Goal: Transaction & Acquisition: Purchase product/service

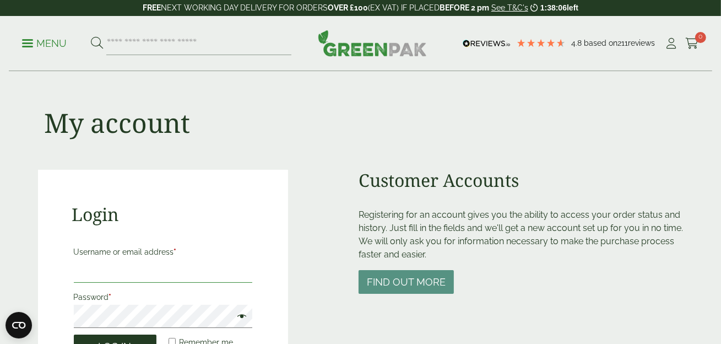
type input "**********"
click at [131, 338] on button "Log in" at bounding box center [115, 346] width 83 height 24
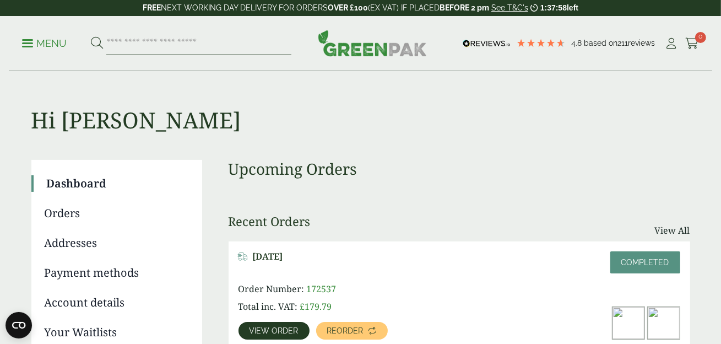
click at [117, 41] on input "search" at bounding box center [198, 43] width 185 height 23
type input "******"
click at [91, 36] on button at bounding box center [97, 43] width 12 height 14
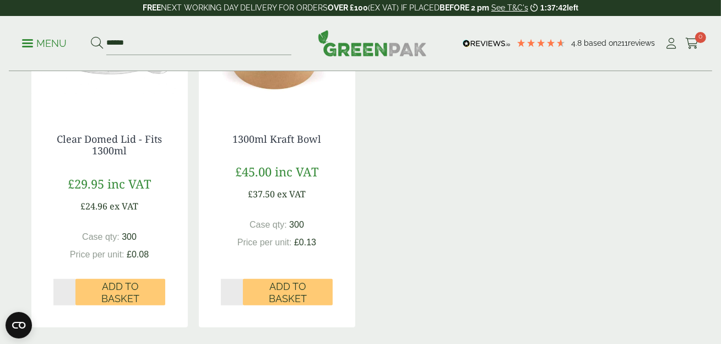
scroll to position [280, 0]
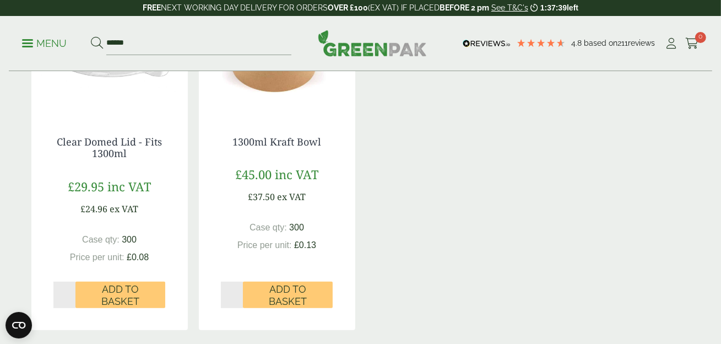
click at [237, 288] on input "*" at bounding box center [232, 295] width 23 height 26
click at [238, 290] on input "*" at bounding box center [232, 295] width 23 height 26
type input "*"
click at [238, 290] on input "*" at bounding box center [232, 295] width 23 height 26
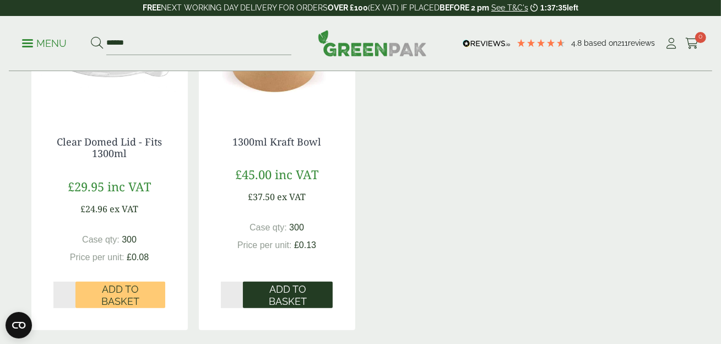
click at [290, 287] on span "Add to Basket" at bounding box center [288, 295] width 74 height 24
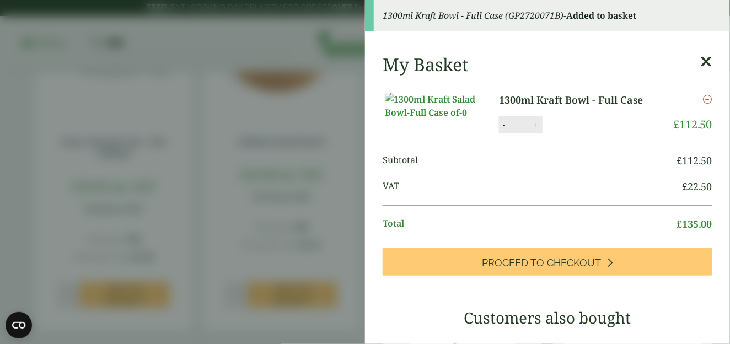
click at [700, 61] on icon at bounding box center [706, 61] width 12 height 15
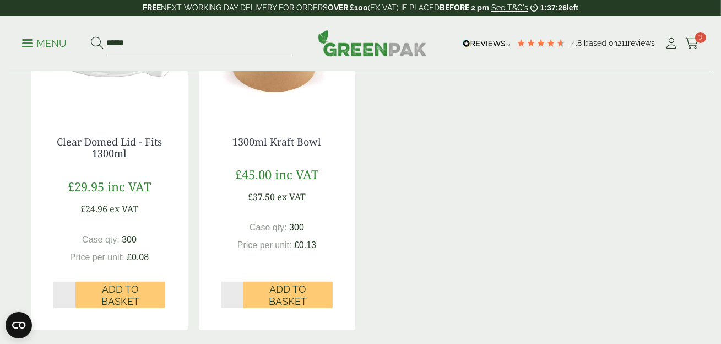
click at [70, 293] on input "*" at bounding box center [64, 295] width 23 height 26
type input "*"
click at [70, 293] on input "*" at bounding box center [64, 295] width 23 height 26
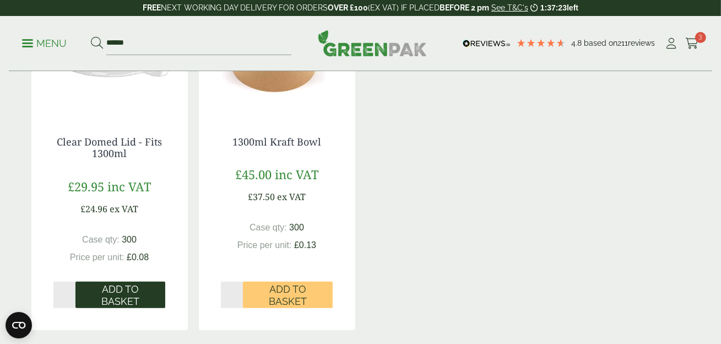
click at [120, 300] on span "Add to Basket" at bounding box center [120, 295] width 74 height 24
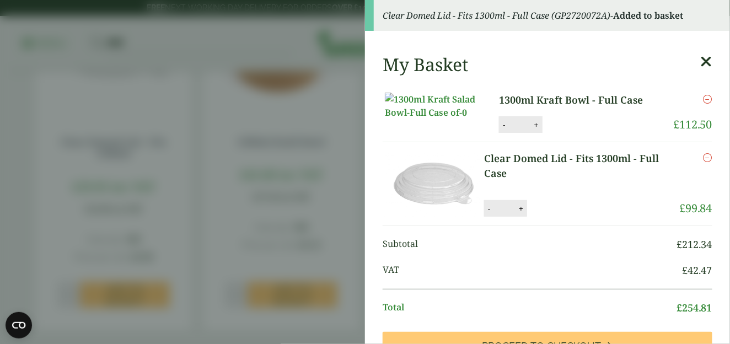
click at [700, 60] on icon at bounding box center [706, 61] width 12 height 15
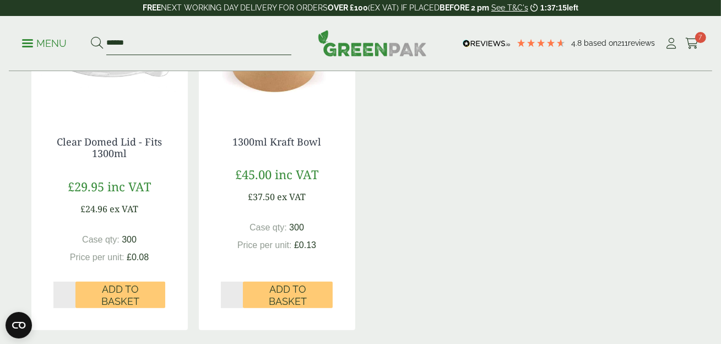
click at [118, 40] on input "******" at bounding box center [198, 43] width 185 height 23
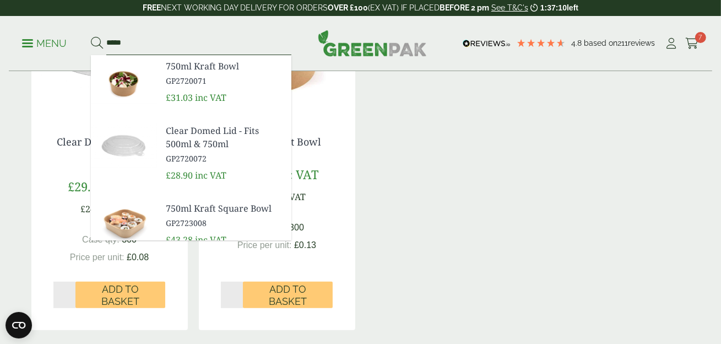
type input "*****"
click at [91, 36] on button at bounding box center [97, 43] width 12 height 14
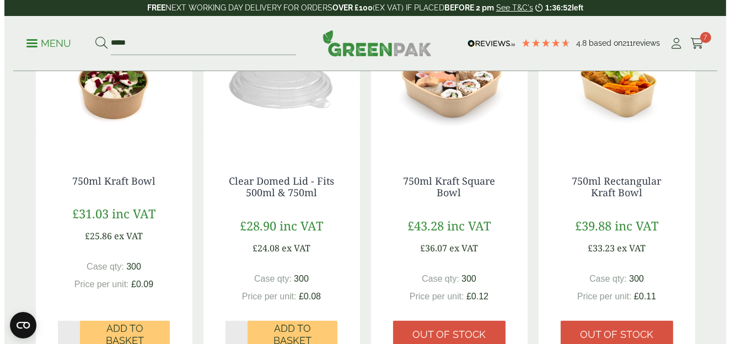
scroll to position [244, 0]
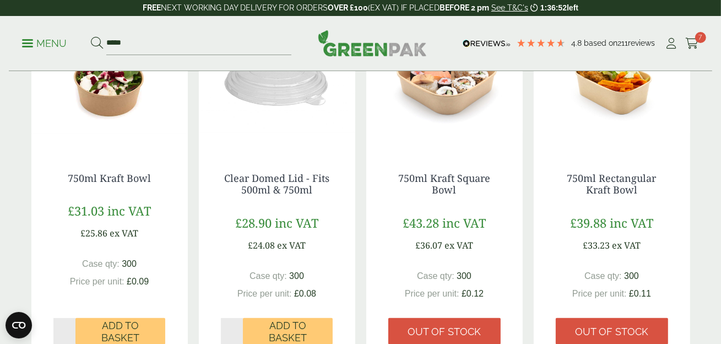
click at [69, 332] on input "*" at bounding box center [64, 331] width 23 height 26
type input "*"
click at [72, 327] on input "*" at bounding box center [64, 331] width 23 height 26
click at [121, 320] on span "Add to Basket" at bounding box center [120, 332] width 74 height 24
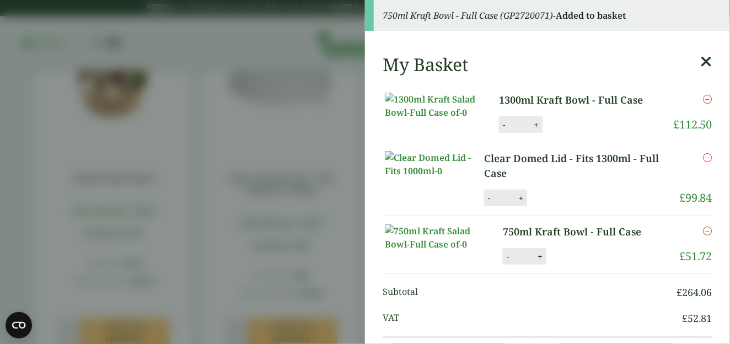
click at [700, 57] on icon at bounding box center [706, 61] width 12 height 15
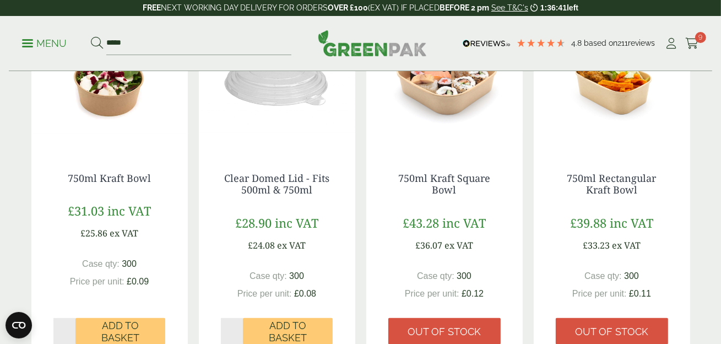
type input "*"
click at [239, 327] on input "*" at bounding box center [232, 331] width 23 height 26
click at [274, 331] on span "Add to Basket" at bounding box center [288, 332] width 74 height 24
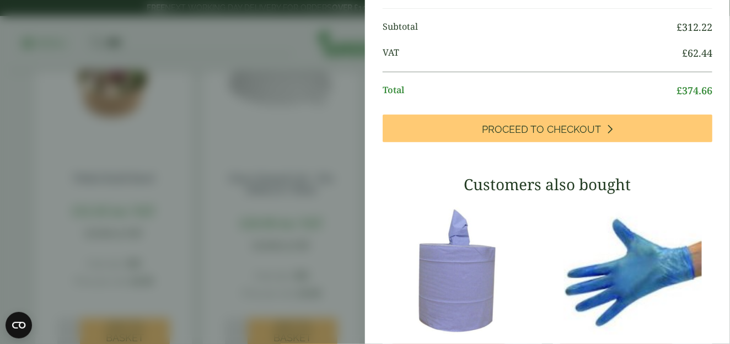
scroll to position [317, 0]
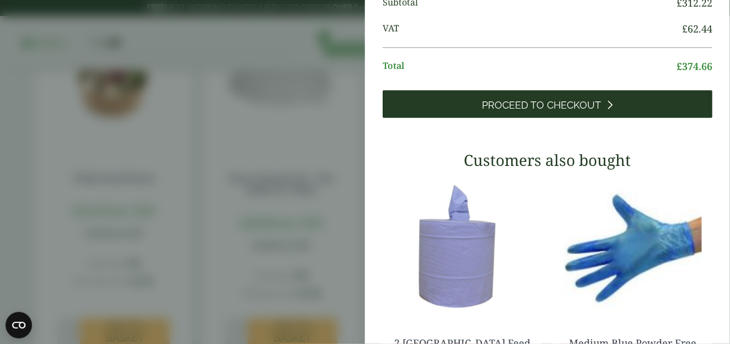
click at [525, 111] on span "Proceed to Checkout" at bounding box center [541, 105] width 119 height 12
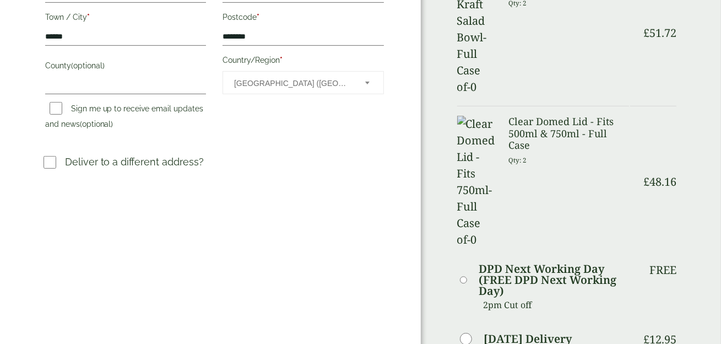
scroll to position [383, 0]
